Goal: Task Accomplishment & Management: Manage account settings

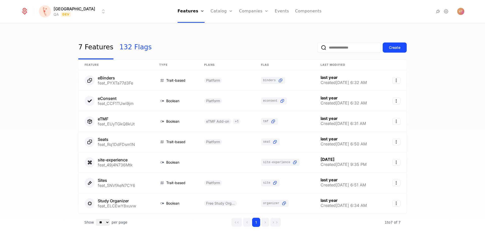
click at [126, 49] on link "132 Flags" at bounding box center [135, 48] width 32 height 24
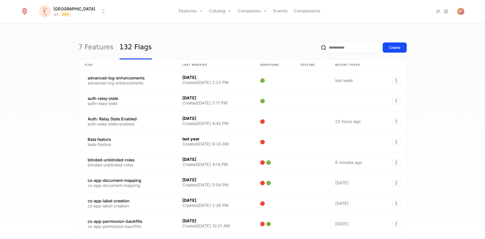
click at [339, 48] on input "email" at bounding box center [348, 47] width 63 height 10
click at [344, 49] on input "email" at bounding box center [348, 47] width 63 height 10
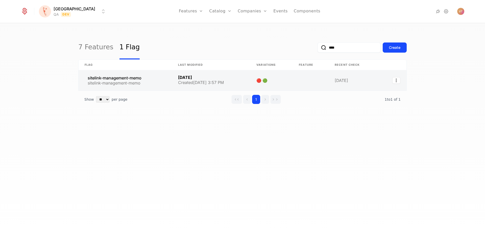
type input "****"
click at [149, 82] on link at bounding box center [125, 80] width 93 height 20
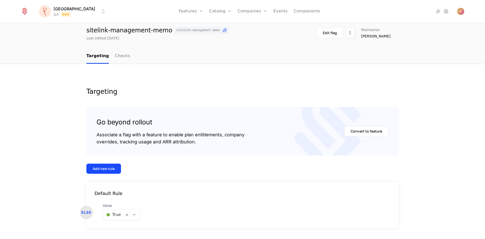
scroll to position [30, 0]
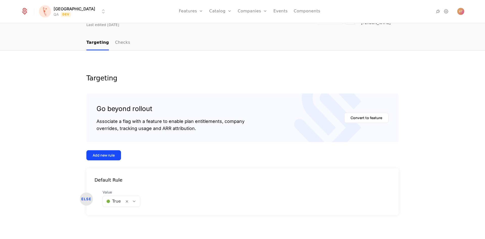
click at [136, 202] on div at bounding box center [132, 201] width 16 height 11
click at [120, 222] on div "🔴 False" at bounding box center [119, 223] width 31 height 5
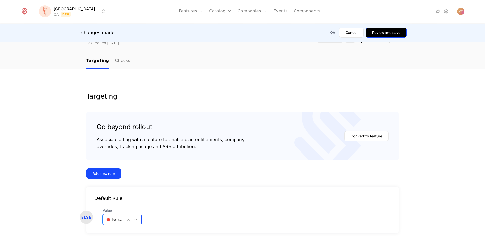
click at [381, 33] on button "Review and save" at bounding box center [386, 33] width 41 height 10
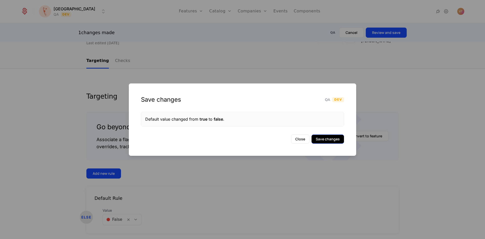
click at [326, 142] on button "Save changes" at bounding box center [327, 138] width 33 height 9
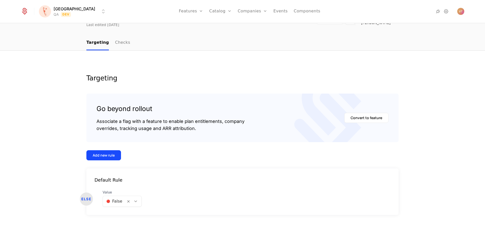
click at [79, 12] on html "[PERSON_NAME] QA Dev Features Features Flags Catalog Plans Add Ons Credits Conf…" at bounding box center [242, 119] width 485 height 239
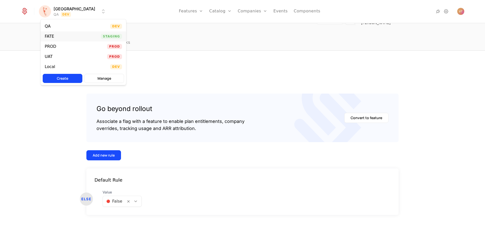
click at [64, 36] on div "FATE Staging" at bounding box center [83, 36] width 85 height 10
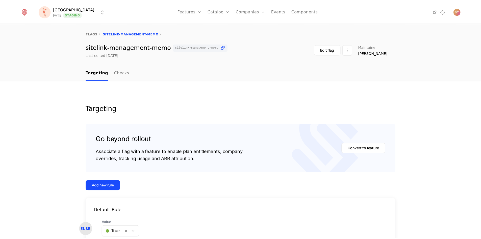
scroll to position [20, 0]
click at [134, 233] on body "[PERSON_NAME] FATE Staging Features Features Flags Catalog Plans Add Ons Credit…" at bounding box center [240, 119] width 481 height 239
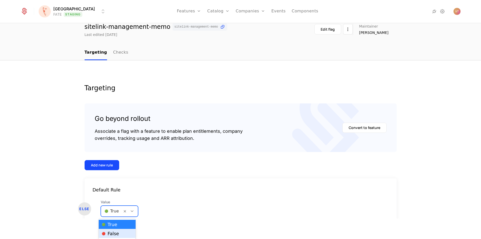
click at [121, 233] on div "🔴 False" at bounding box center [117, 233] width 31 height 5
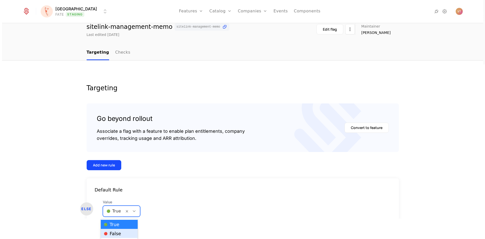
scroll to position [0, 0]
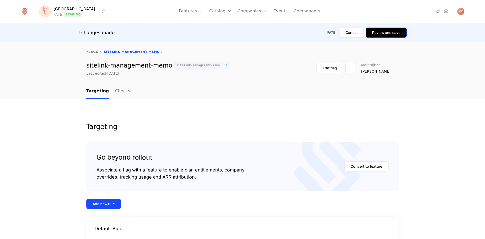
click at [384, 32] on button "Review and save" at bounding box center [386, 33] width 41 height 10
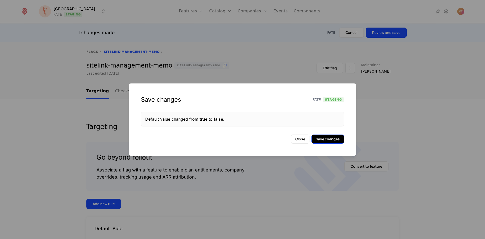
click at [323, 139] on button "Save changes" at bounding box center [327, 138] width 33 height 9
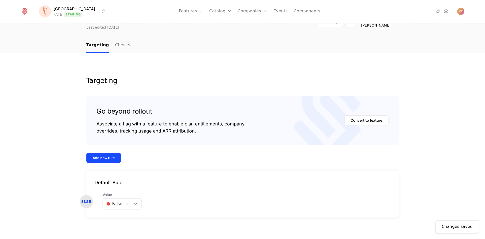
scroll to position [29, 0]
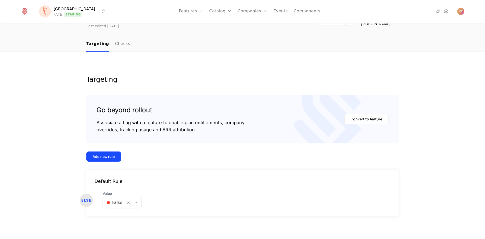
click at [137, 202] on div at bounding box center [134, 202] width 16 height 11
click at [119, 216] on div "🟢 True" at bounding box center [120, 215] width 32 height 5
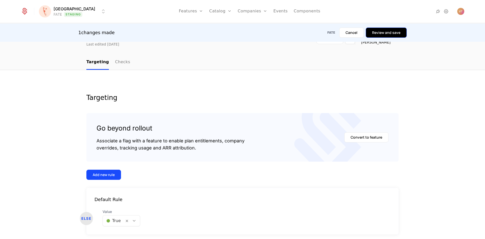
click at [381, 31] on button "Review and save" at bounding box center [386, 33] width 41 height 10
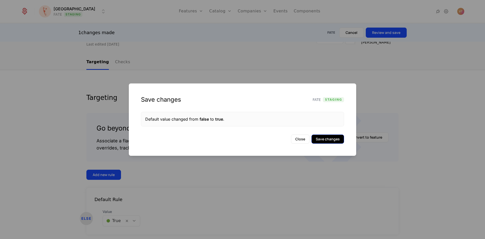
click at [337, 141] on button "Save changes" at bounding box center [327, 138] width 33 height 9
